Goal: Navigation & Orientation: Find specific page/section

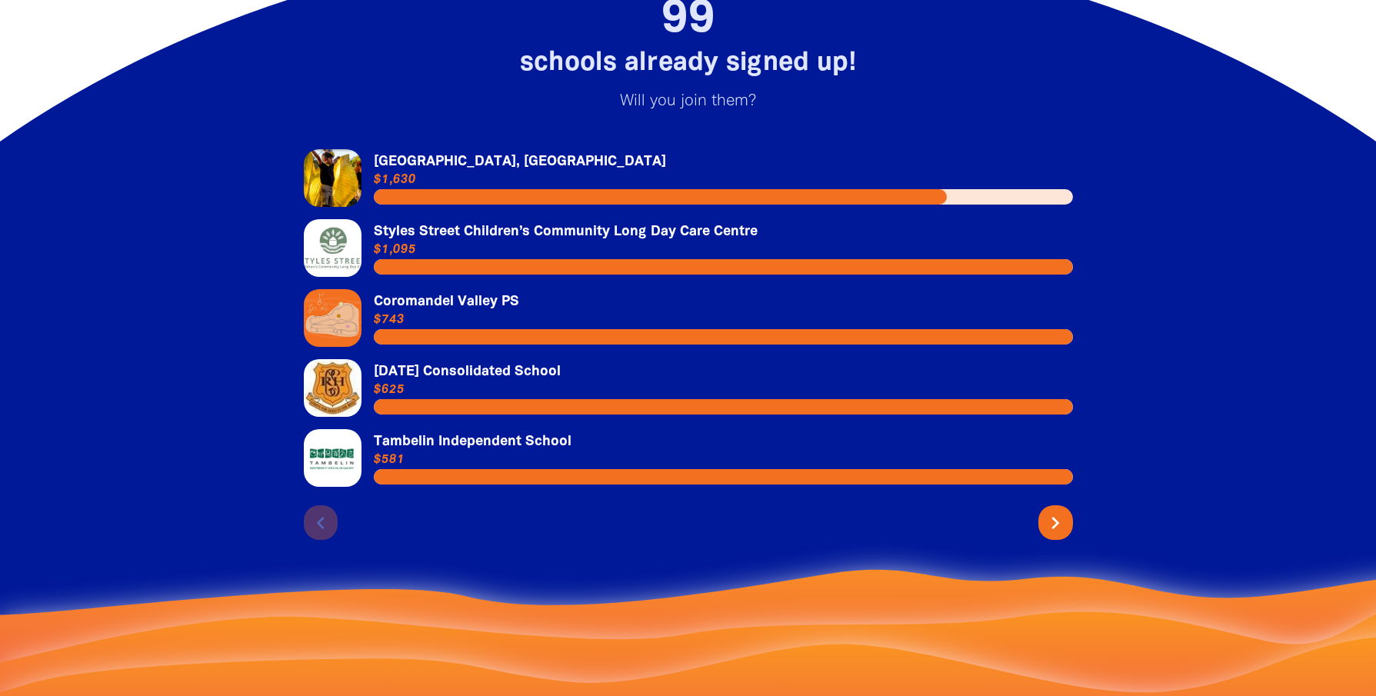
scroll to position [3259, 0]
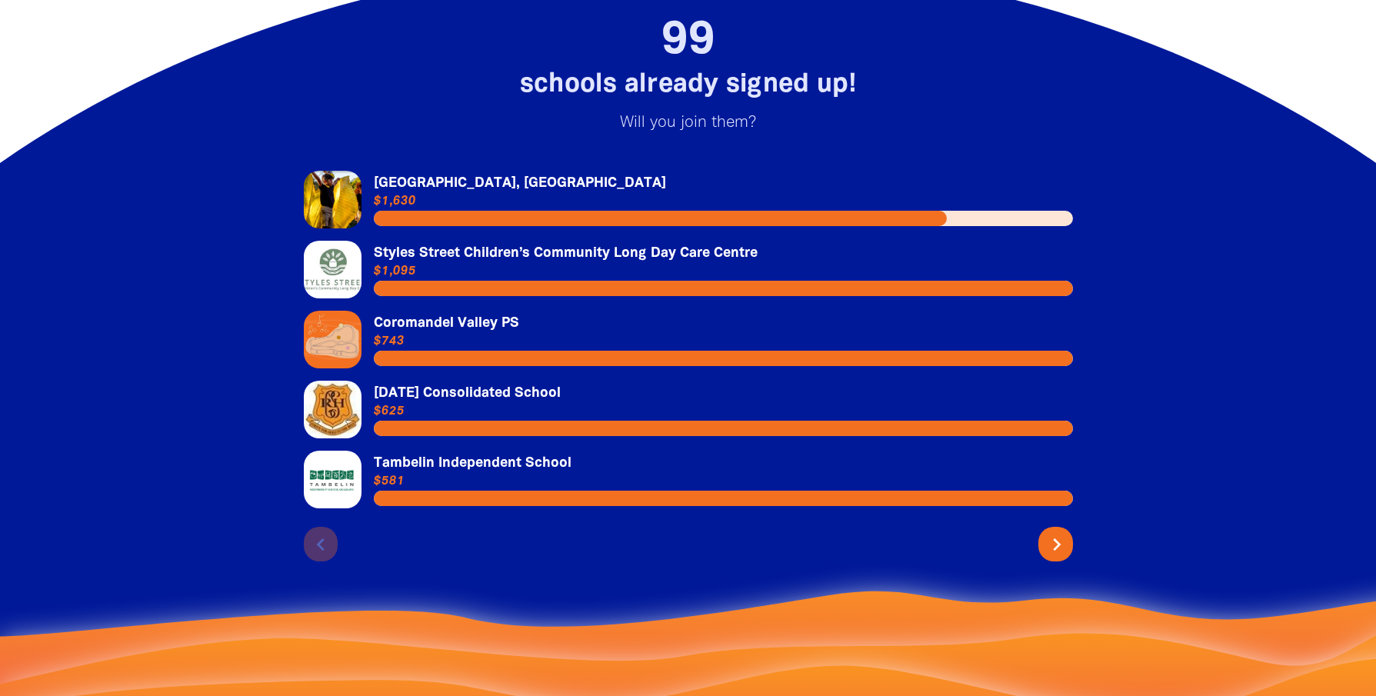
click at [1054, 532] on icon "chevron_right" at bounding box center [1057, 544] width 25 height 25
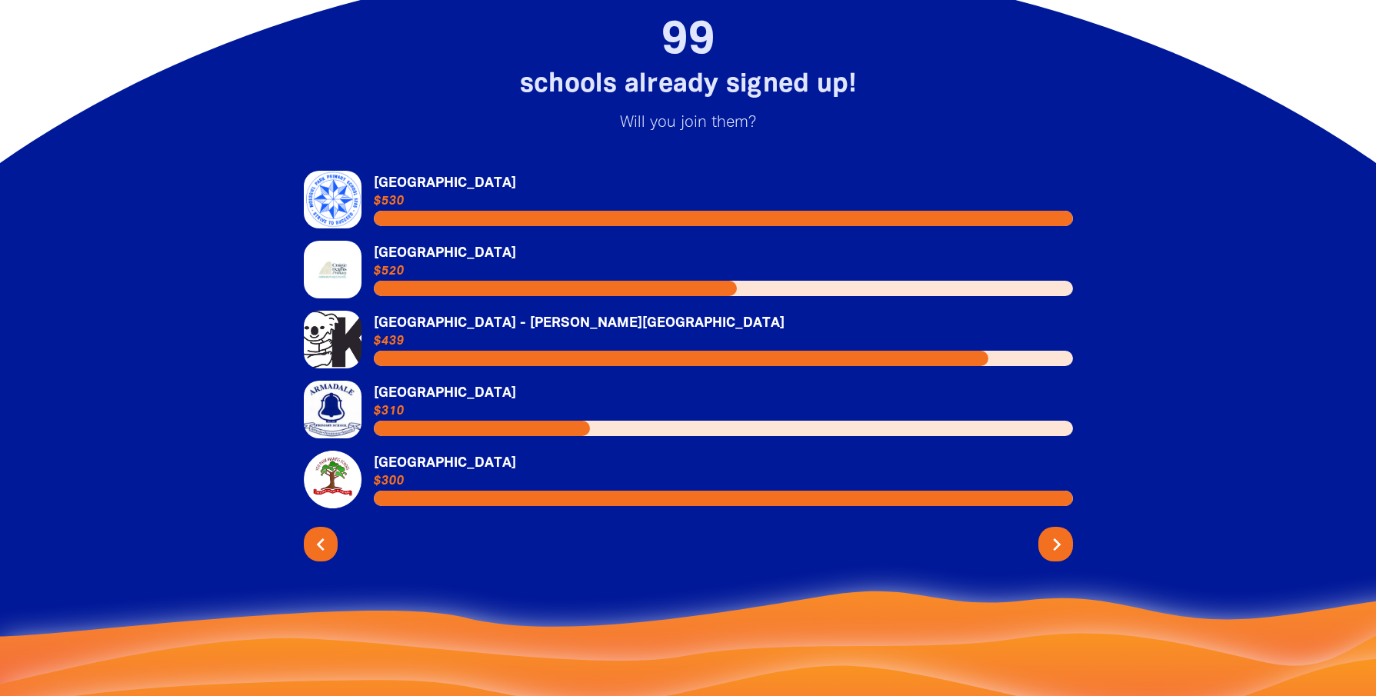
click at [1052, 532] on icon "chevron_right" at bounding box center [1057, 544] width 25 height 25
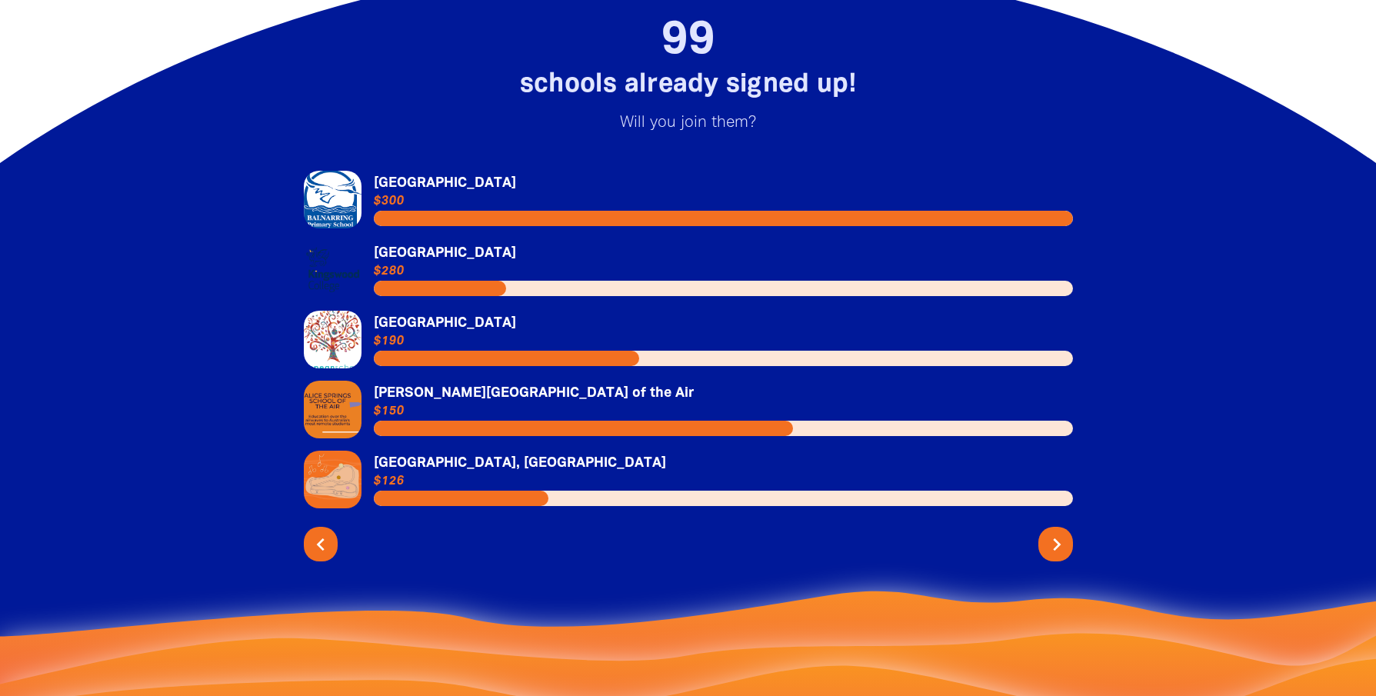
click at [1052, 532] on icon "chevron_right" at bounding box center [1057, 544] width 25 height 25
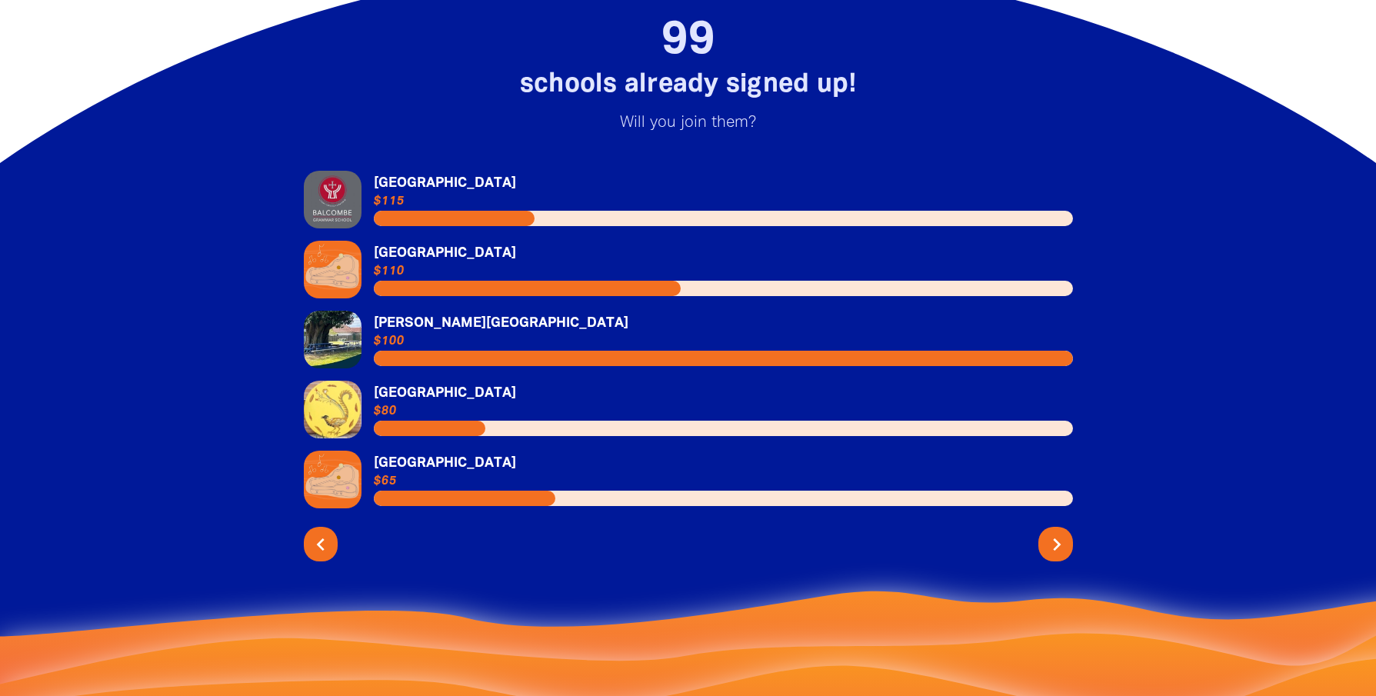
click at [1052, 532] on icon "chevron_right" at bounding box center [1057, 544] width 25 height 25
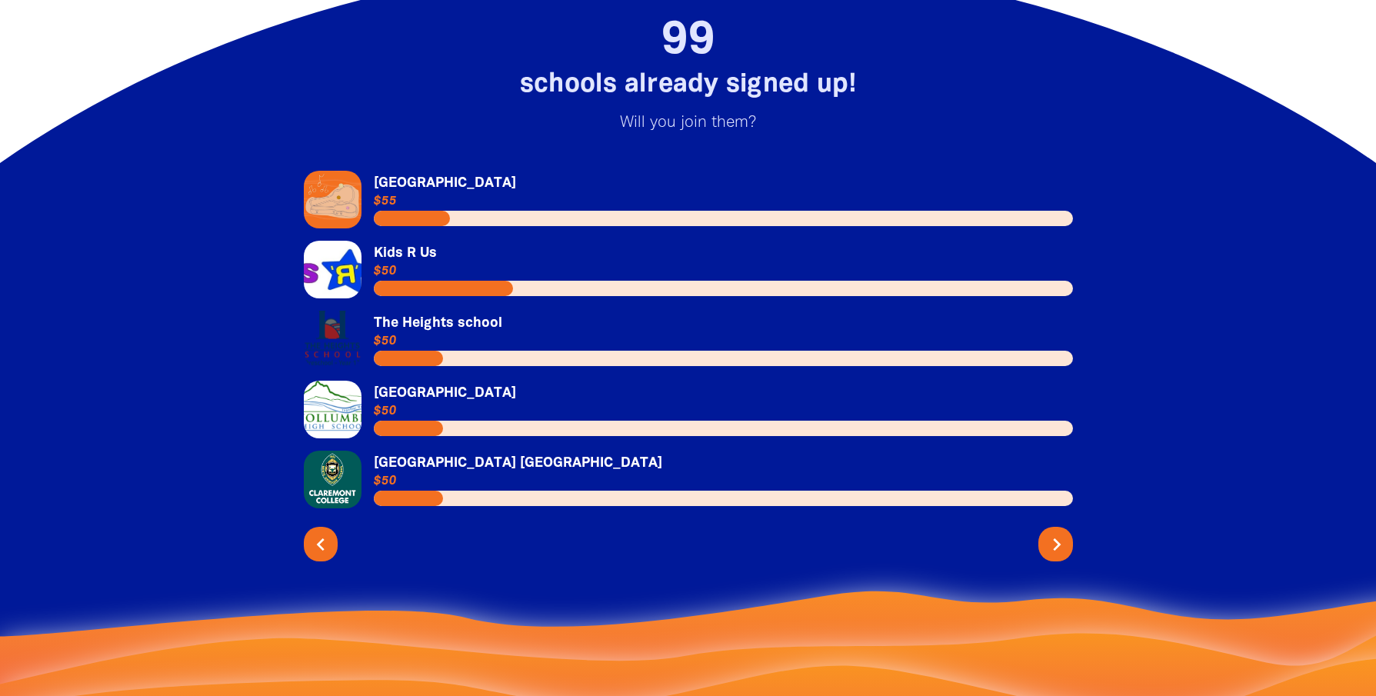
click at [1052, 532] on icon "chevron_right" at bounding box center [1057, 544] width 25 height 25
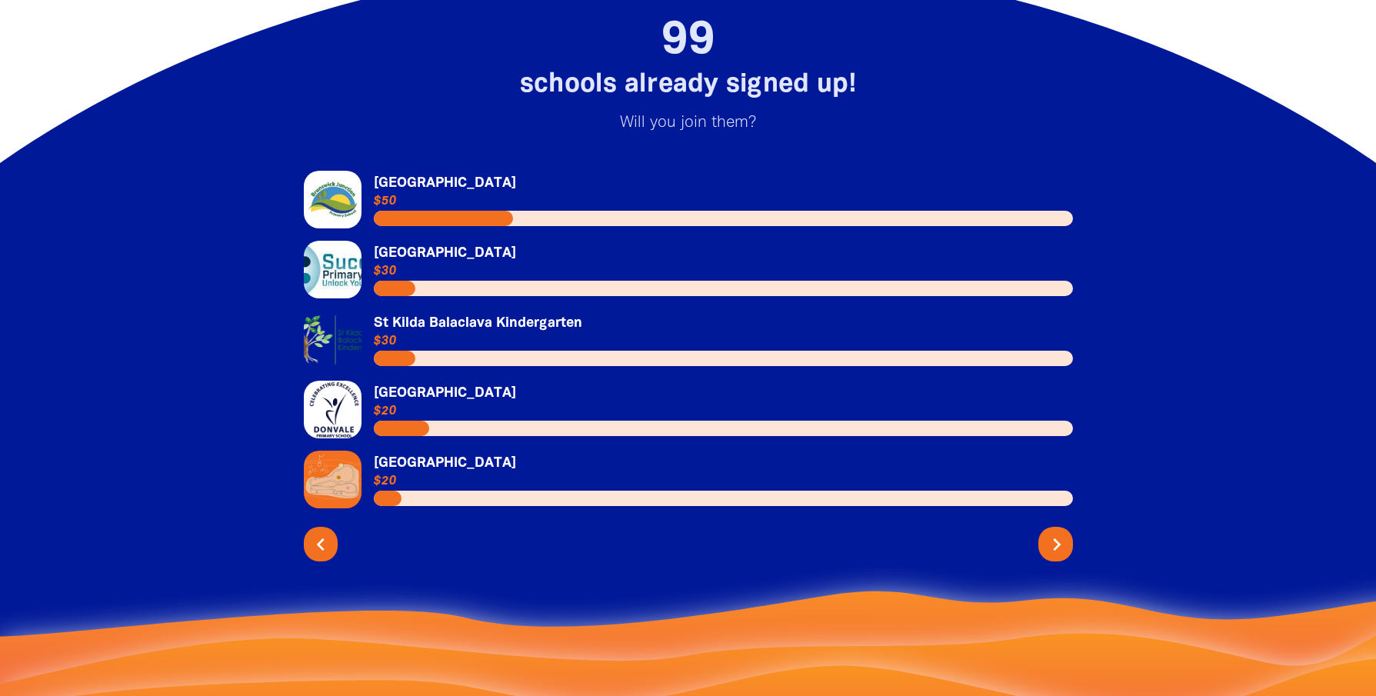
click at [1052, 532] on icon "chevron_right" at bounding box center [1057, 544] width 25 height 25
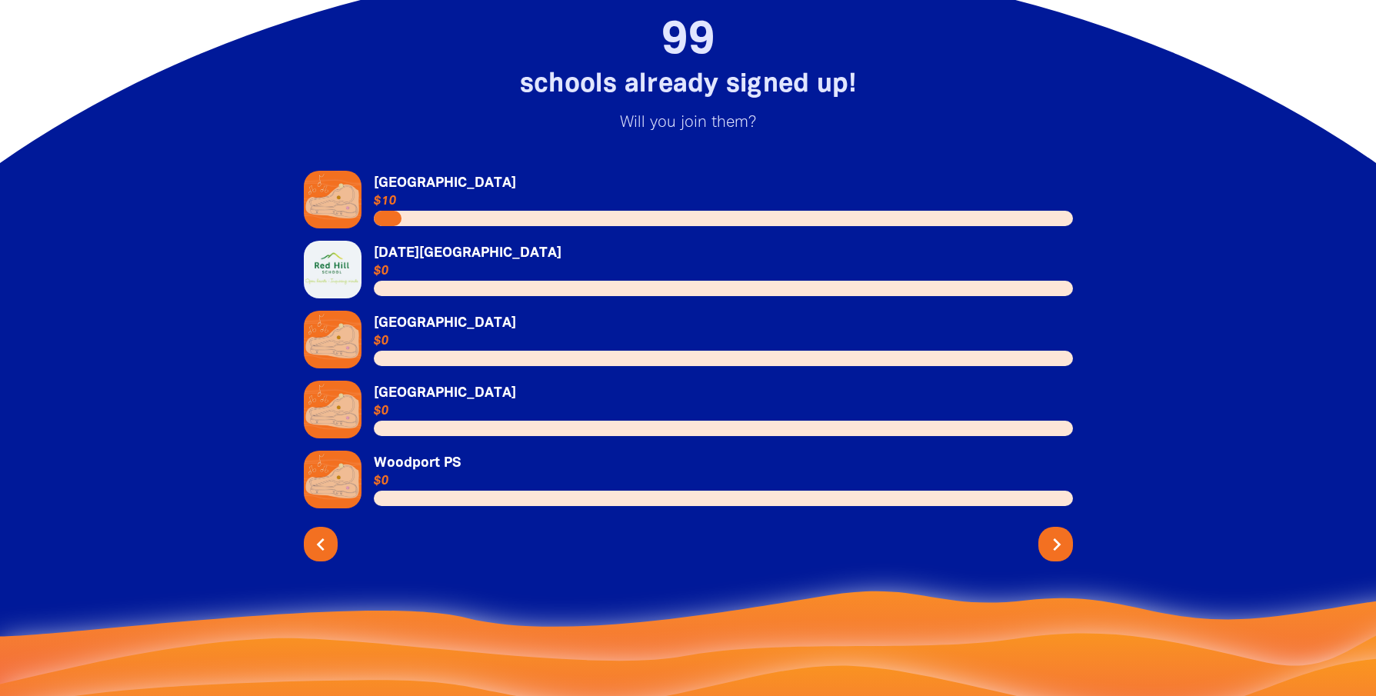
click at [1052, 532] on icon "chevron_right" at bounding box center [1057, 544] width 25 height 25
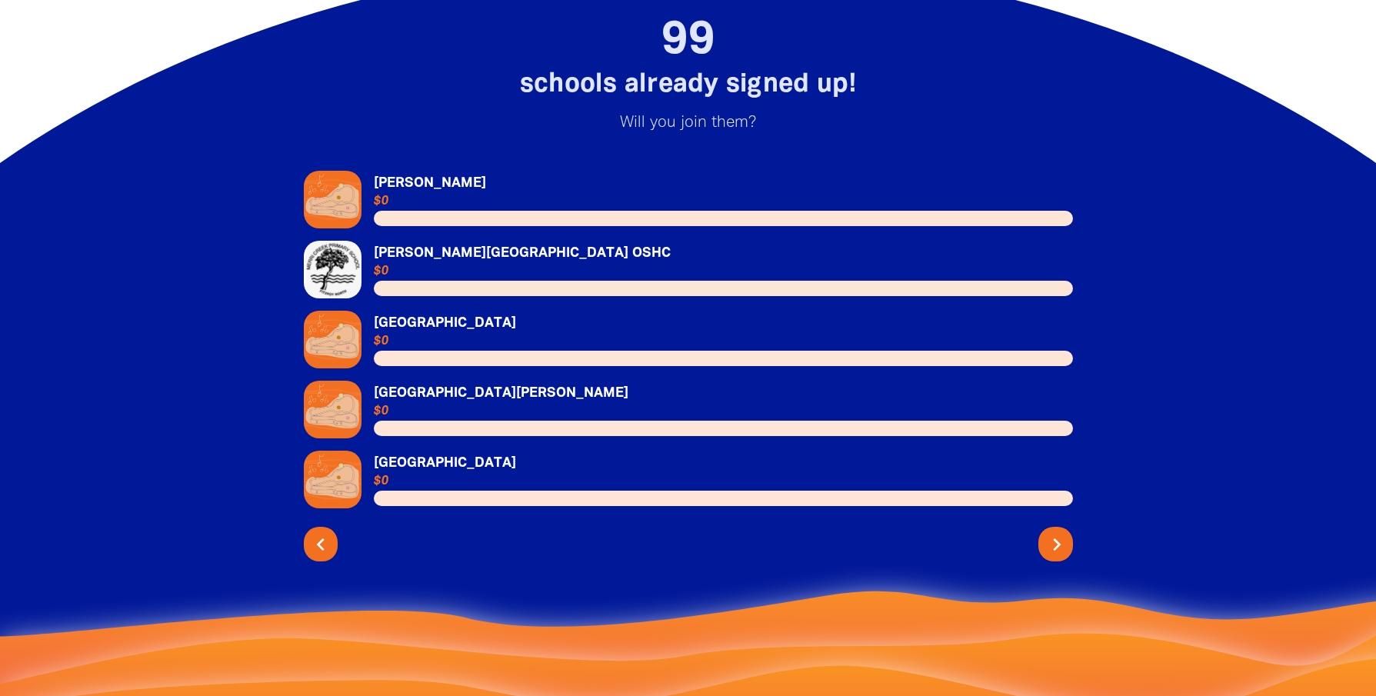
click at [1052, 532] on icon "chevron_right" at bounding box center [1057, 544] width 25 height 25
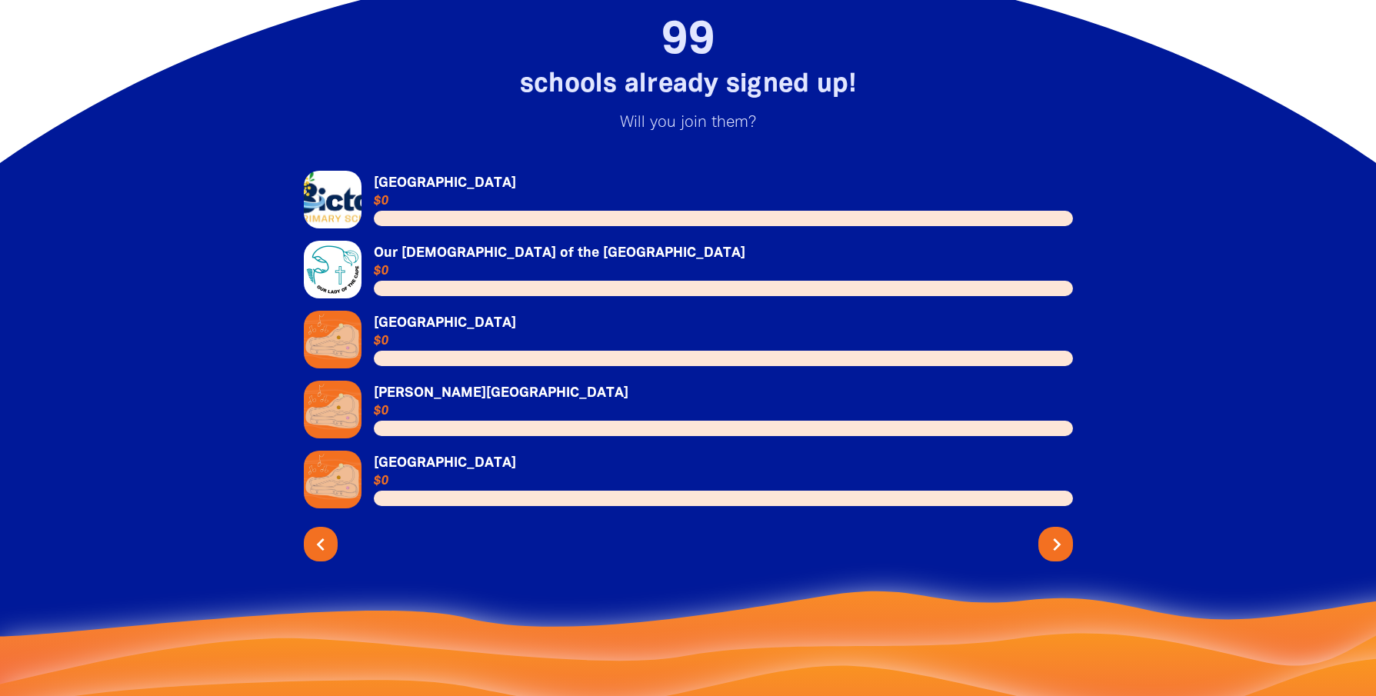
click at [1052, 532] on icon "chevron_right" at bounding box center [1057, 544] width 25 height 25
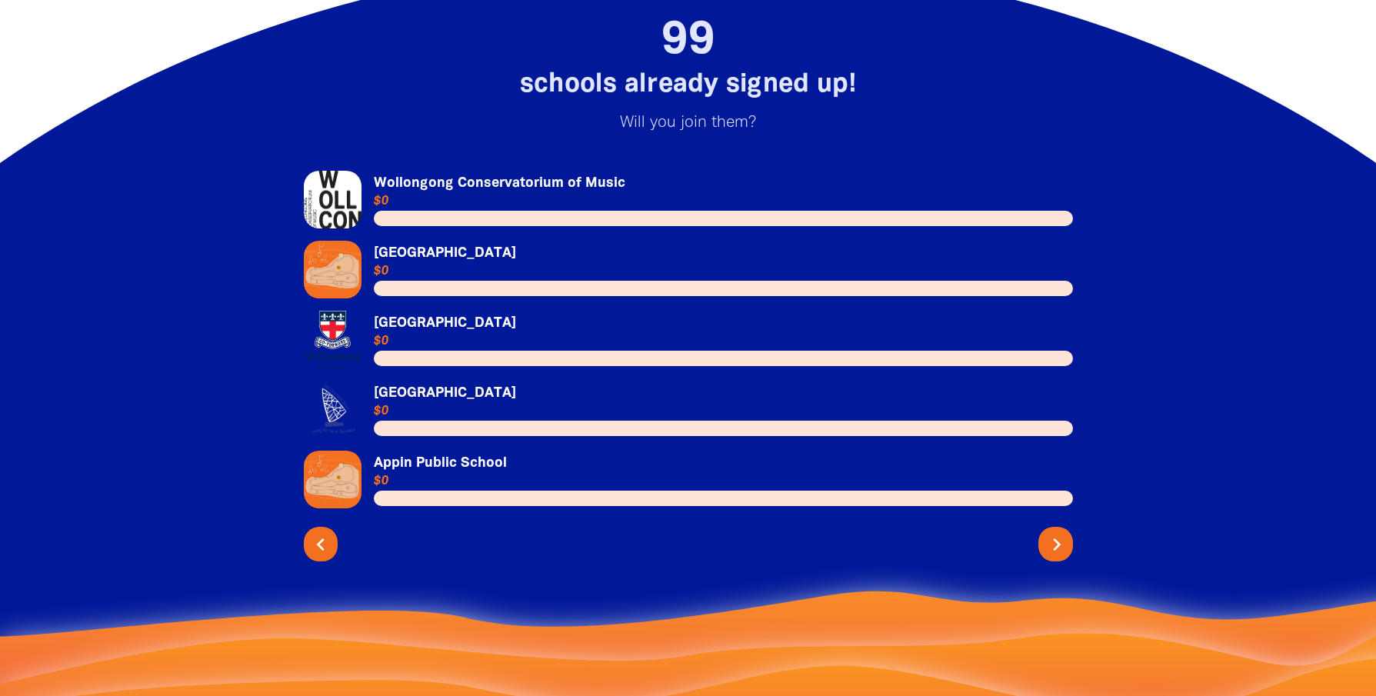
click at [1052, 532] on icon "chevron_right" at bounding box center [1057, 544] width 25 height 25
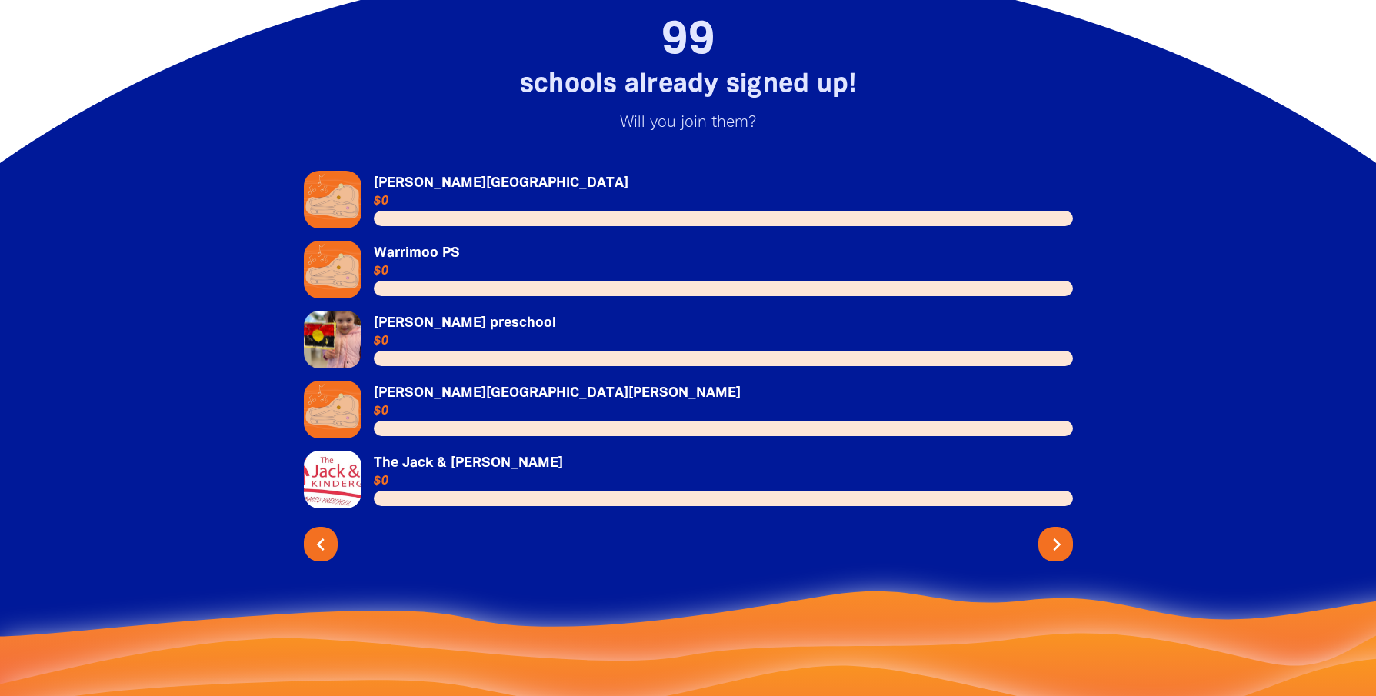
click at [1052, 532] on icon "chevron_right" at bounding box center [1057, 544] width 25 height 25
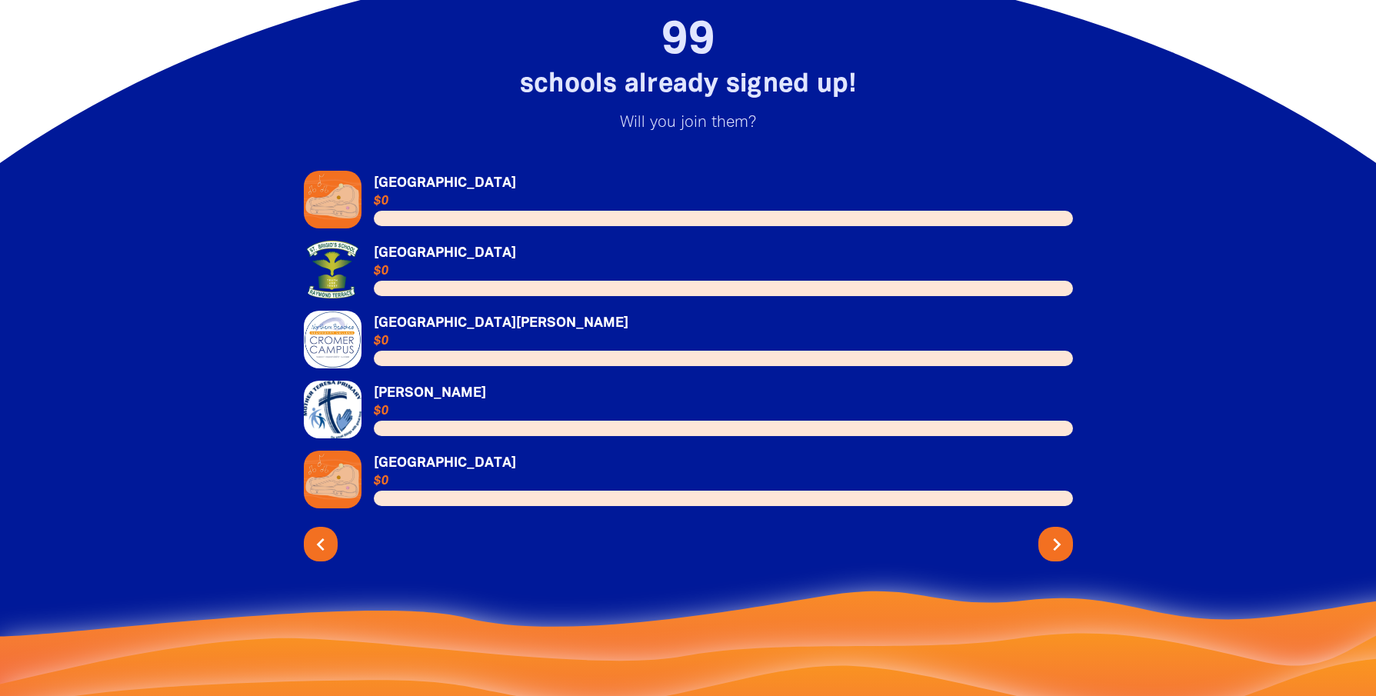
click at [1052, 532] on icon "chevron_right" at bounding box center [1057, 544] width 25 height 25
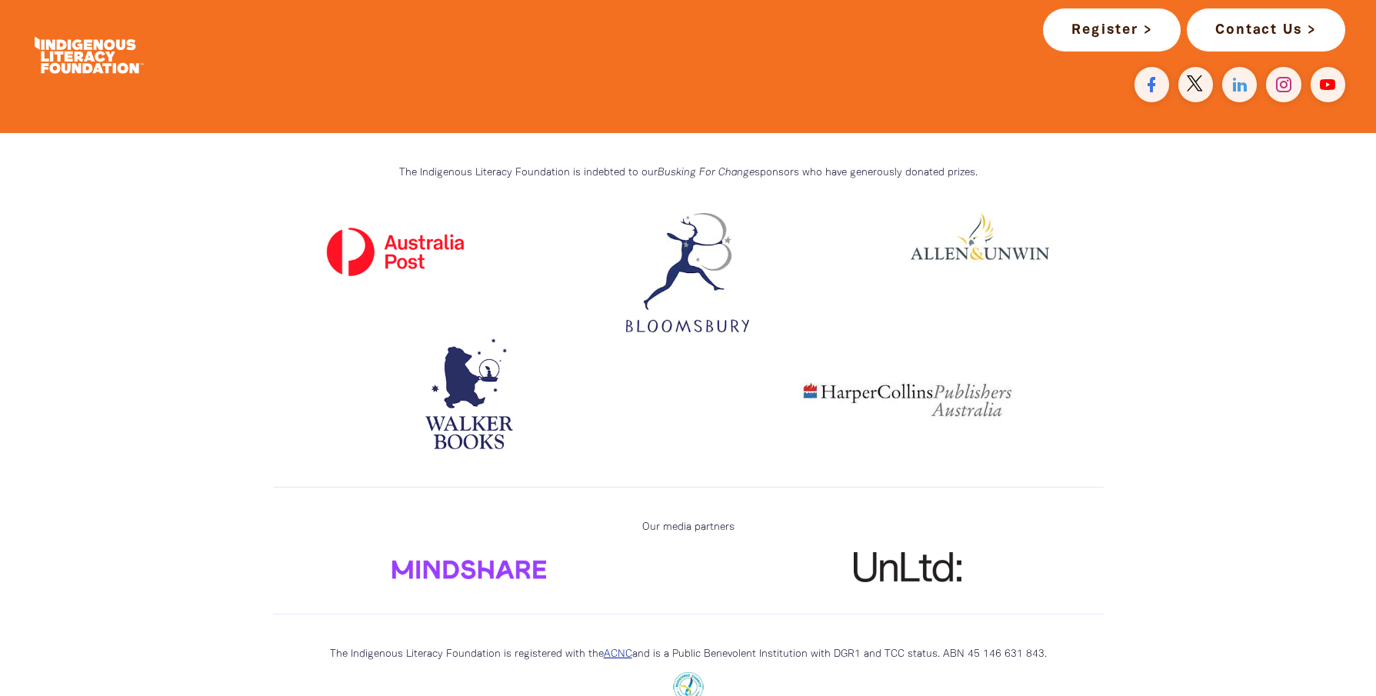
scroll to position [4406, 0]
